Goal: Information Seeking & Learning: Learn about a topic

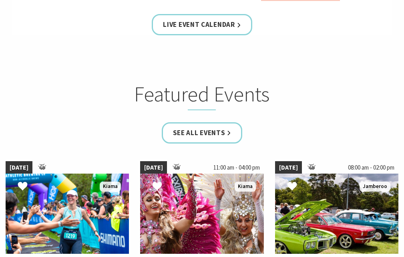
scroll to position [400, 0]
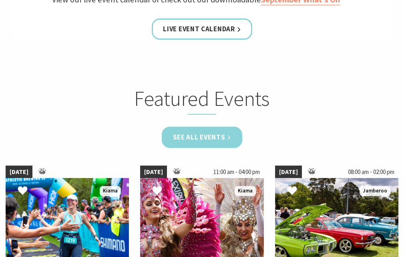
click at [197, 144] on link "See all Events" at bounding box center [202, 137] width 81 height 21
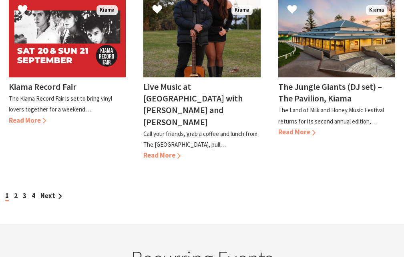
scroll to position [801, 0]
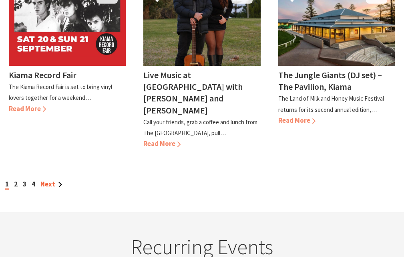
click at [52, 179] on link "Next" at bounding box center [51, 183] width 22 height 9
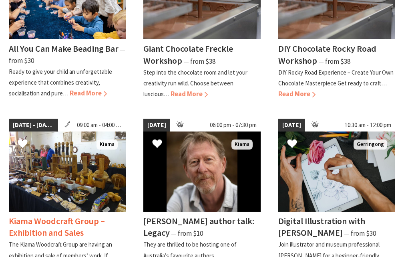
scroll to position [801, 0]
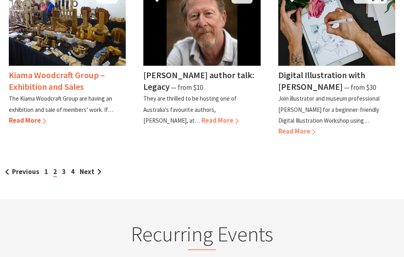
click at [51, 68] on div "Kiama Woodcraft Group – Exhibition and Sales The Kiama Woodcraft Group are havi…" at bounding box center [67, 96] width 117 height 60
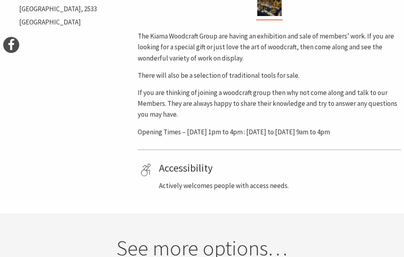
scroll to position [400, 0]
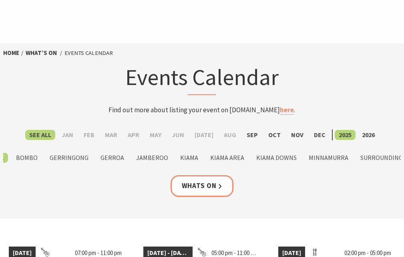
scroll to position [801, 0]
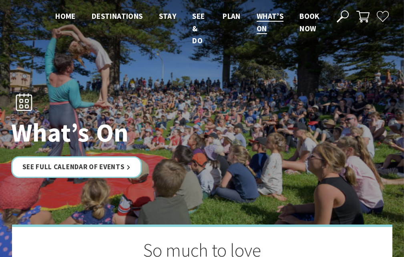
scroll to position [399, 0]
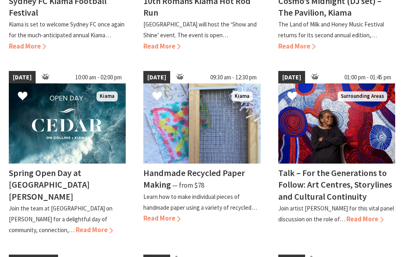
scroll to position [520, 0]
